Goal: Task Accomplishment & Management: Complete application form

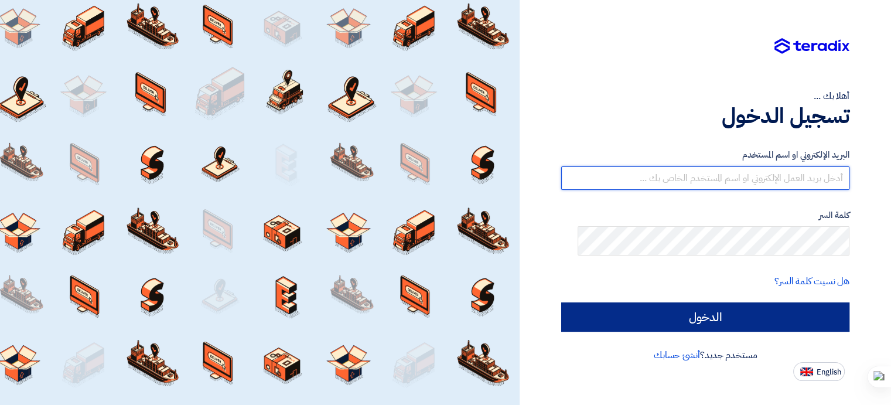
type input "[EMAIL_ADDRESS][DOMAIN_NAME]"
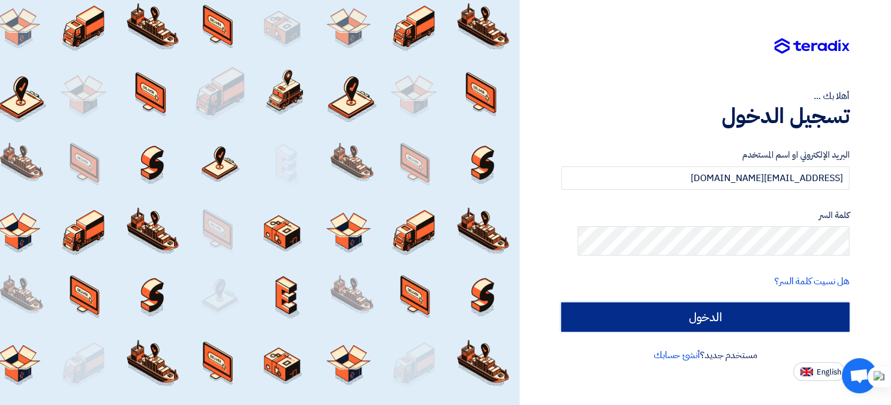
click at [698, 330] on input "الدخول" at bounding box center [705, 316] width 288 height 29
type input "Sign in"
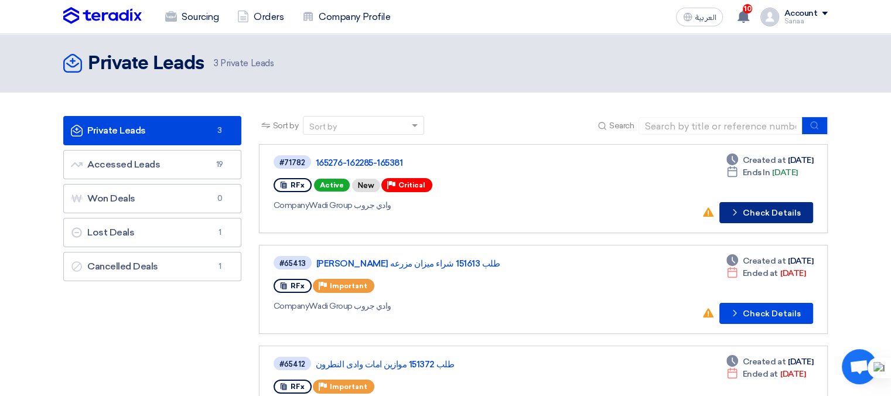
click at [809, 223] on button "Check details Check Details" at bounding box center [766, 212] width 94 height 21
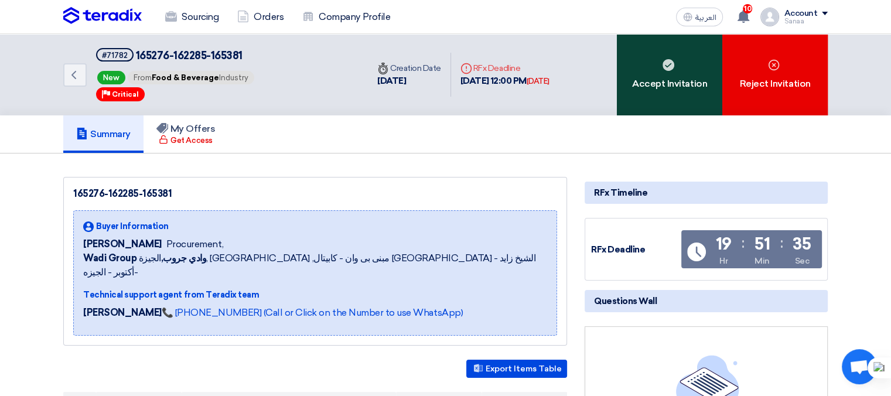
click at [692, 115] on div "Accept Invitation" at bounding box center [669, 74] width 105 height 81
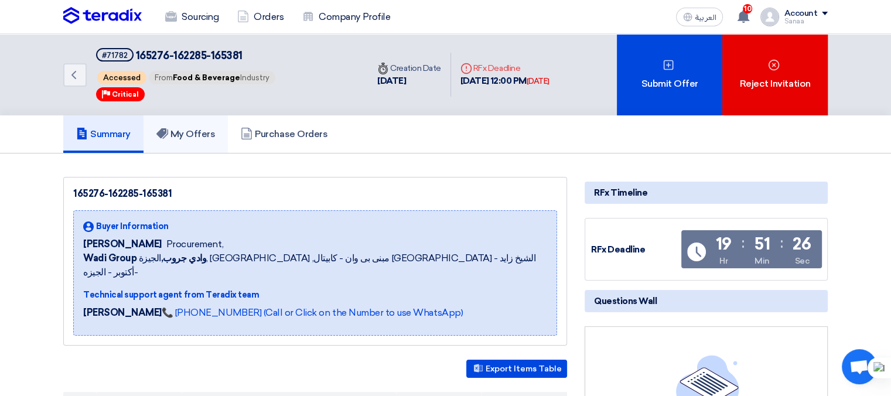
click at [185, 140] on h5 "My Offers" at bounding box center [185, 134] width 59 height 12
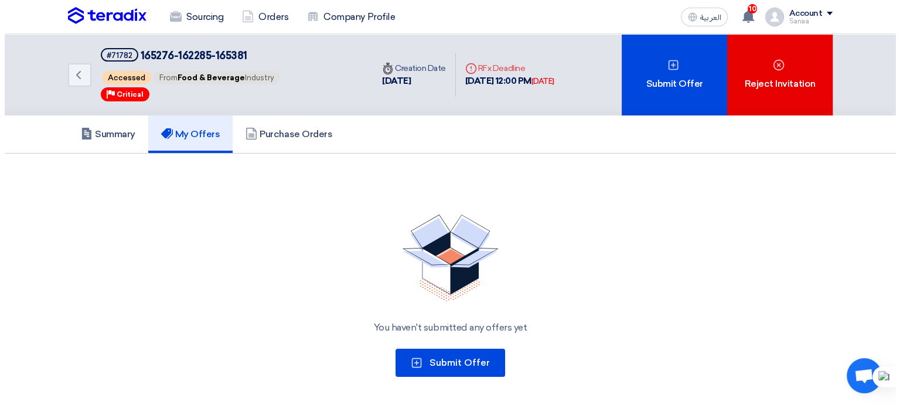
scroll to position [176, 0]
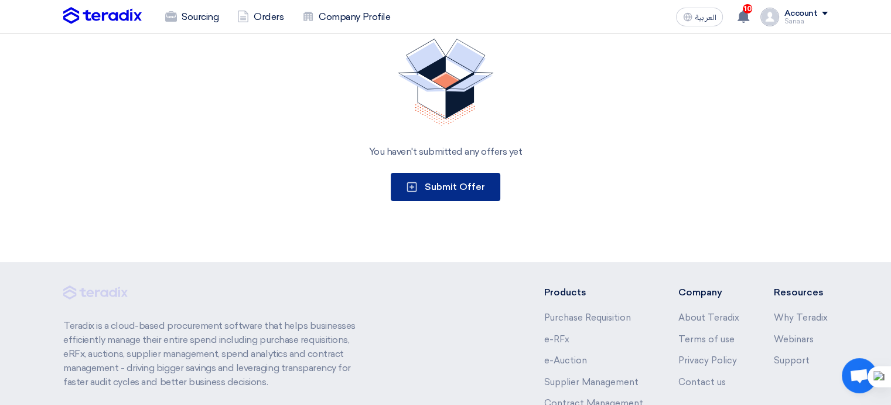
click at [439, 192] on span "Submit Offer" at bounding box center [455, 186] width 60 height 11
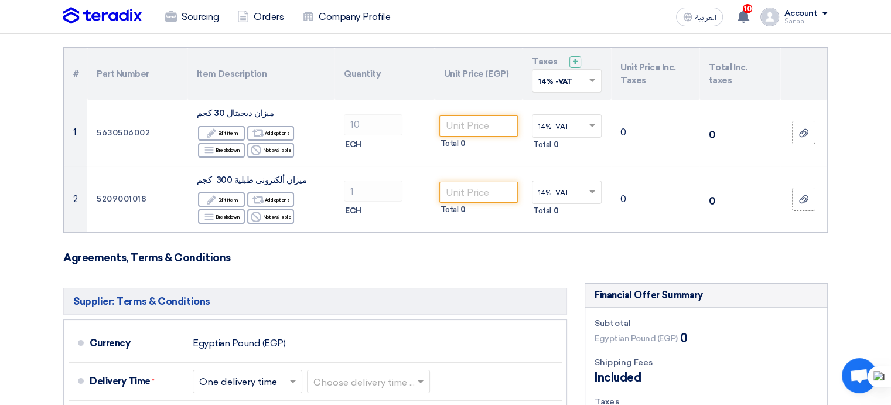
scroll to position [117, 0]
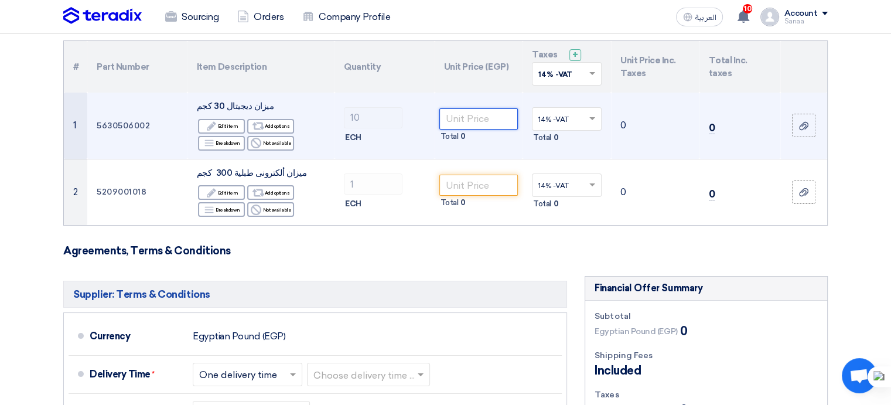
click at [448, 129] on input "number" at bounding box center [478, 118] width 79 height 21
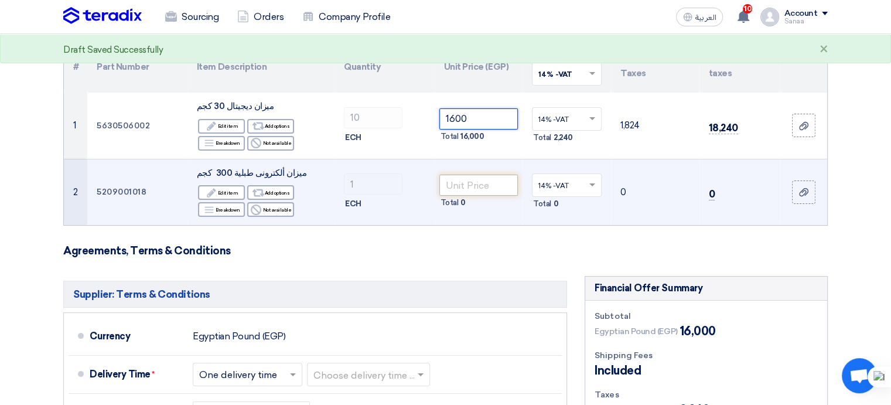
type input "1600"
click at [465, 196] on input "number" at bounding box center [478, 185] width 79 height 21
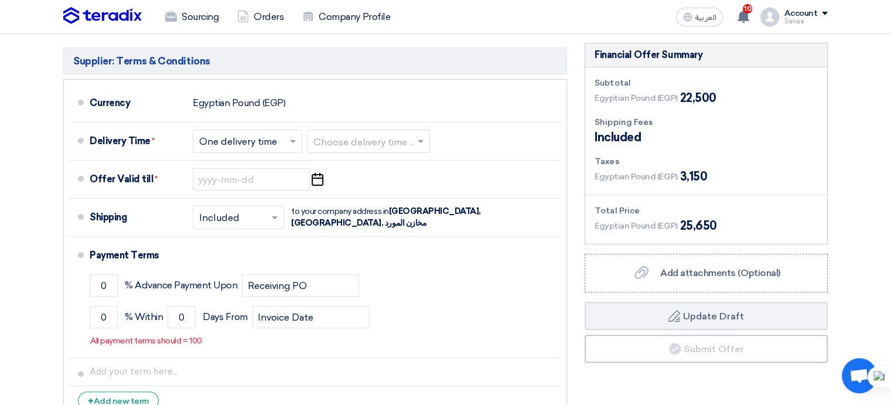
scroll to position [351, 0]
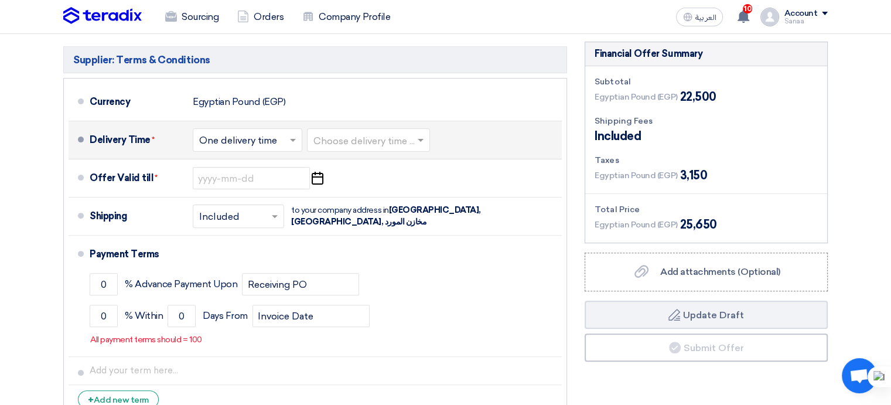
type input "6500"
click at [288, 146] on span at bounding box center [294, 140] width 15 height 12
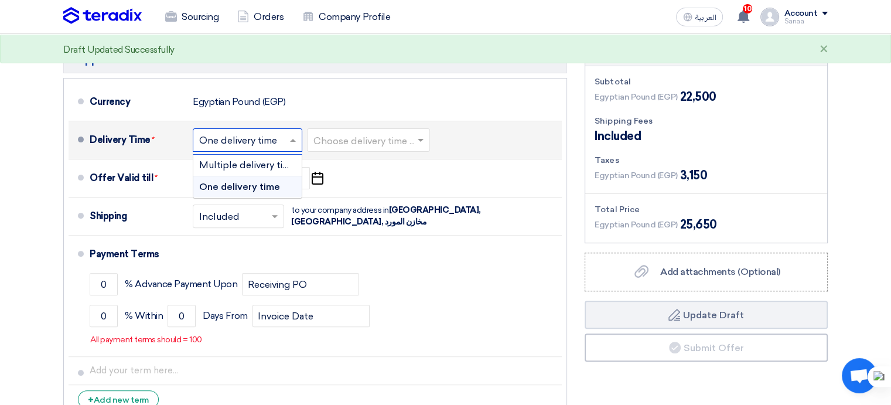
click at [425, 150] on input "text" at bounding box center [368, 141] width 111 height 17
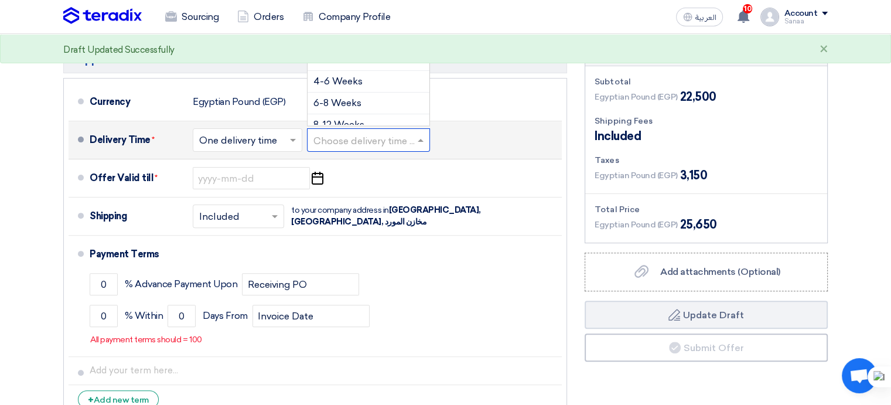
scroll to position [0, 0]
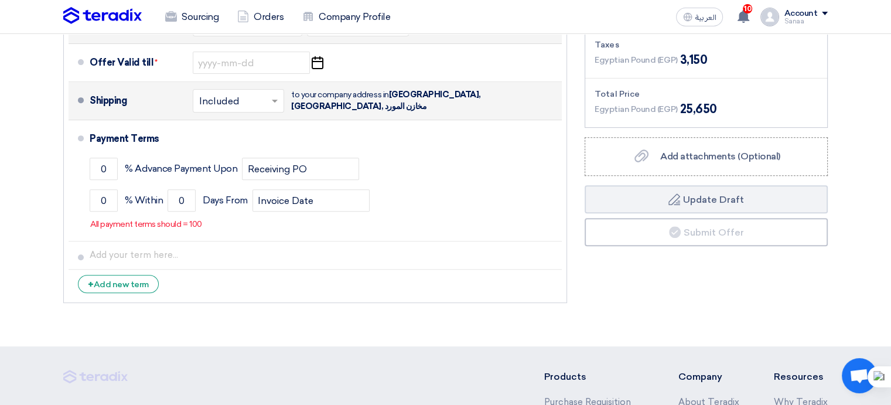
scroll to position [469, 0]
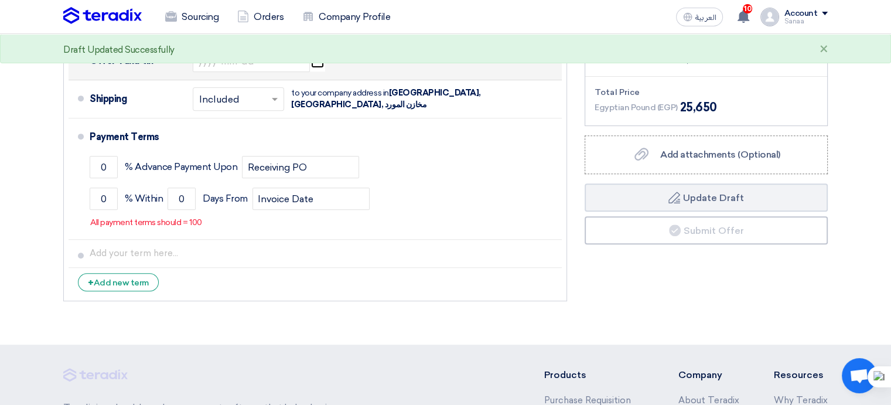
click at [324, 71] on icon "Pick a date" at bounding box center [317, 60] width 16 height 21
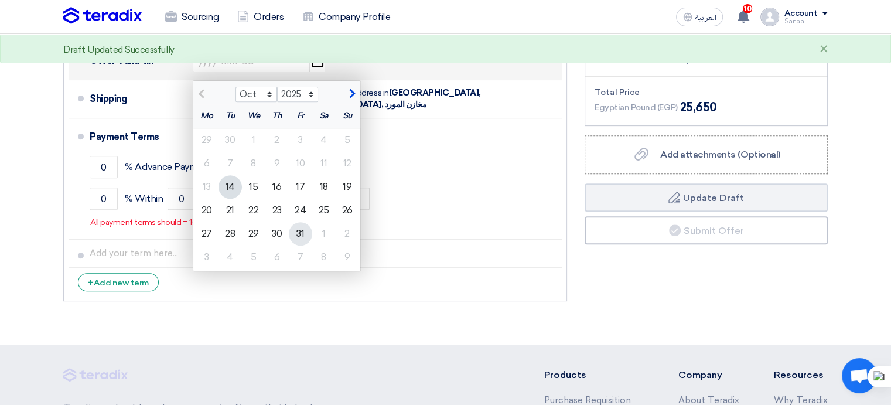
click at [289, 245] on div "31" at bounding box center [300, 233] width 23 height 23
type input "[DATE]"
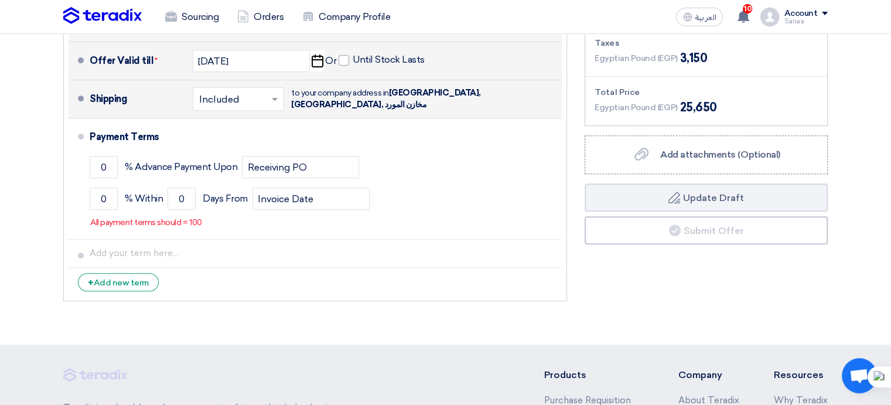
click at [268, 111] on div "× Included ×" at bounding box center [238, 98] width 91 height 23
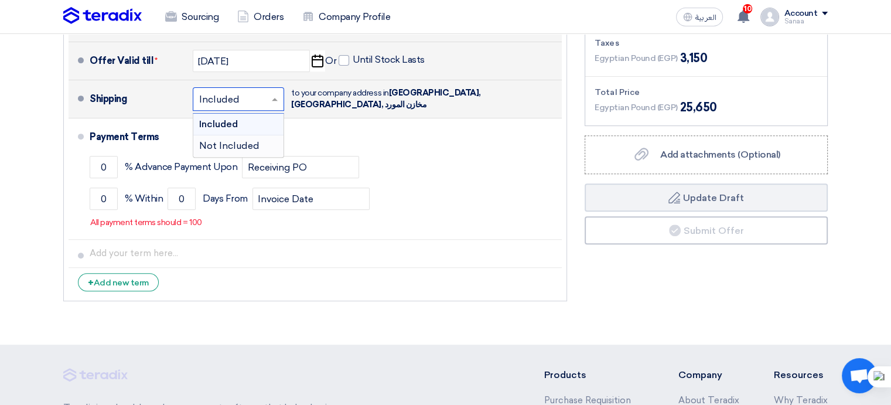
click at [267, 156] on div "Not Included" at bounding box center [238, 145] width 90 height 21
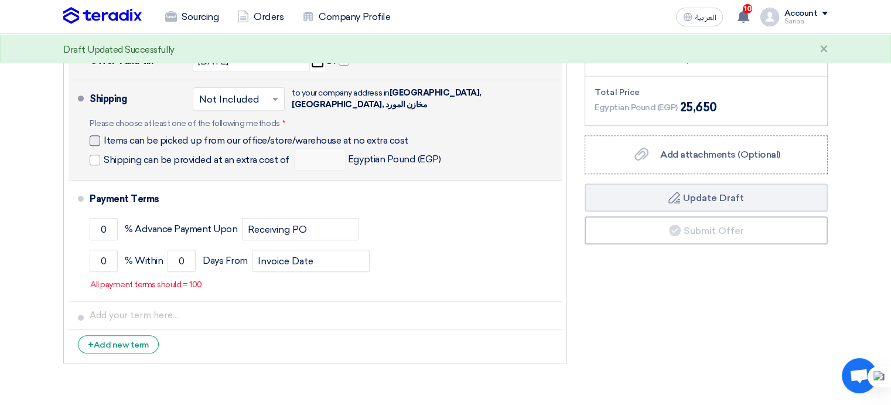
click at [90, 146] on div at bounding box center [95, 140] width 11 height 11
click at [104, 156] on input "Items can be picked up from our office/store/warehouse at no extra cost" at bounding box center [271, 145] width 334 height 22
checkbox input "true"
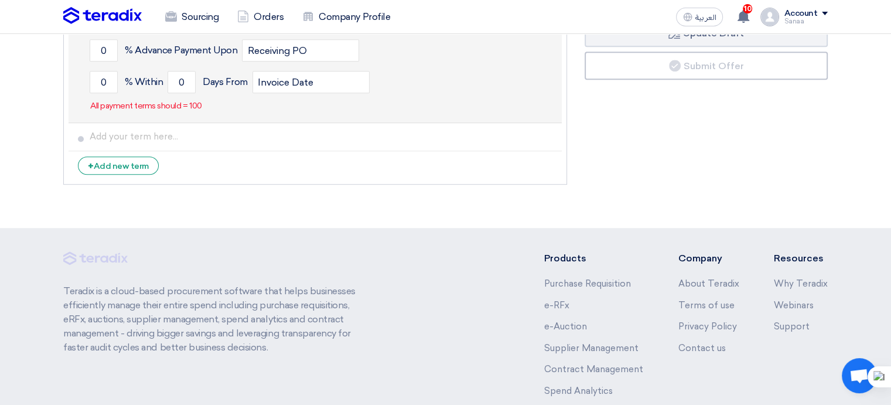
scroll to position [644, 0]
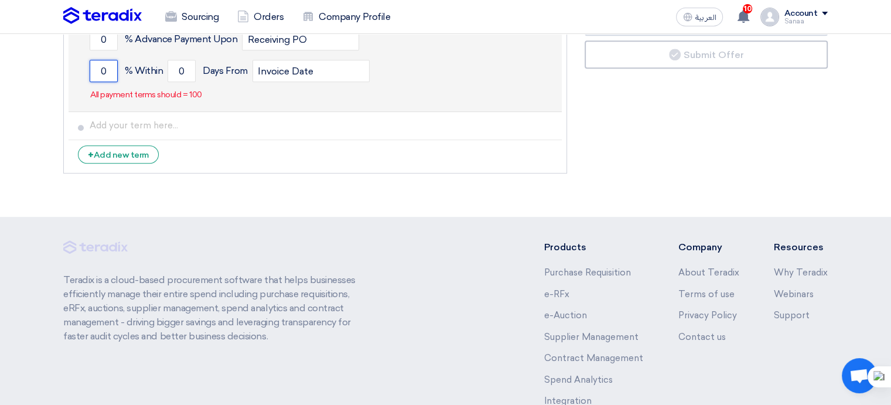
click at [90, 82] on input "0" at bounding box center [104, 71] width 28 height 22
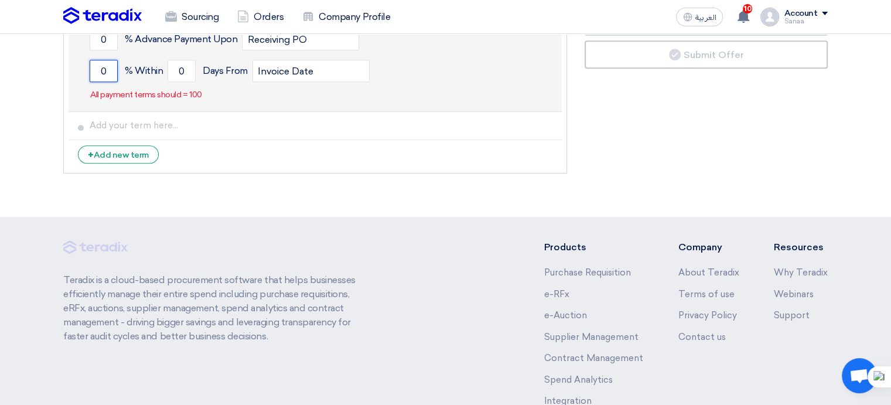
click at [90, 82] on input "0" at bounding box center [104, 71] width 28 height 22
type input "100"
click at [168, 82] on input "0" at bounding box center [182, 71] width 28 height 22
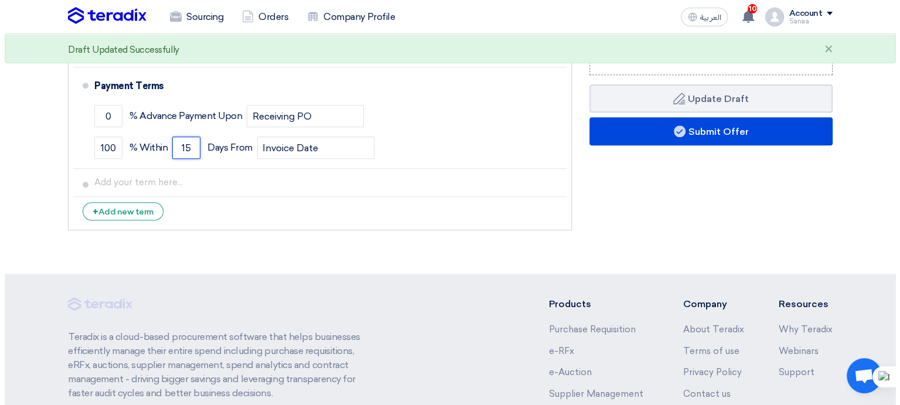
scroll to position [586, 0]
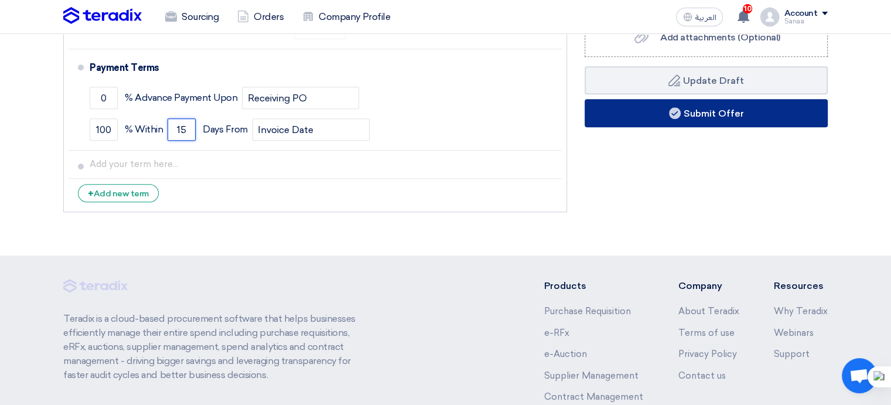
type input "15"
click at [722, 127] on button "Submit Offer" at bounding box center [706, 113] width 243 height 28
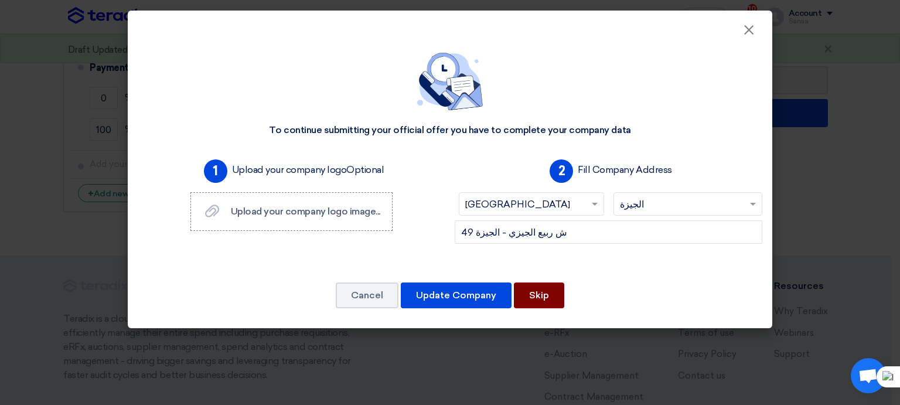
click at [564, 308] on button "Skip" at bounding box center [539, 295] width 50 height 26
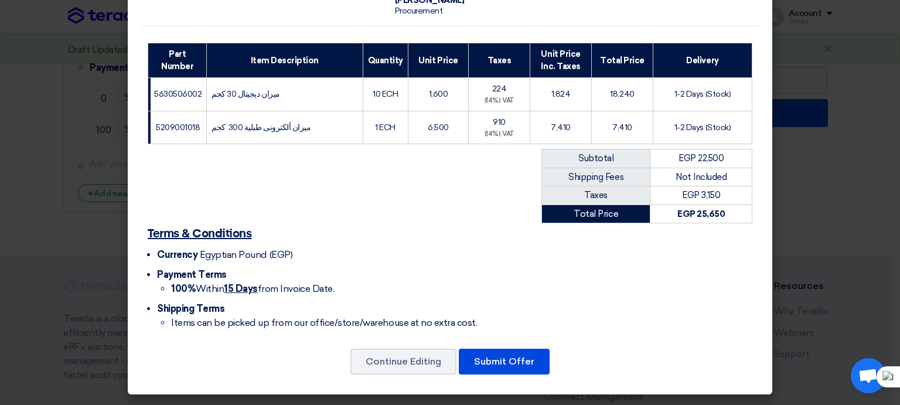
scroll to position [247, 0]
click at [520, 351] on button "Submit Offer" at bounding box center [504, 362] width 91 height 26
